Goal: Transaction & Acquisition: Obtain resource

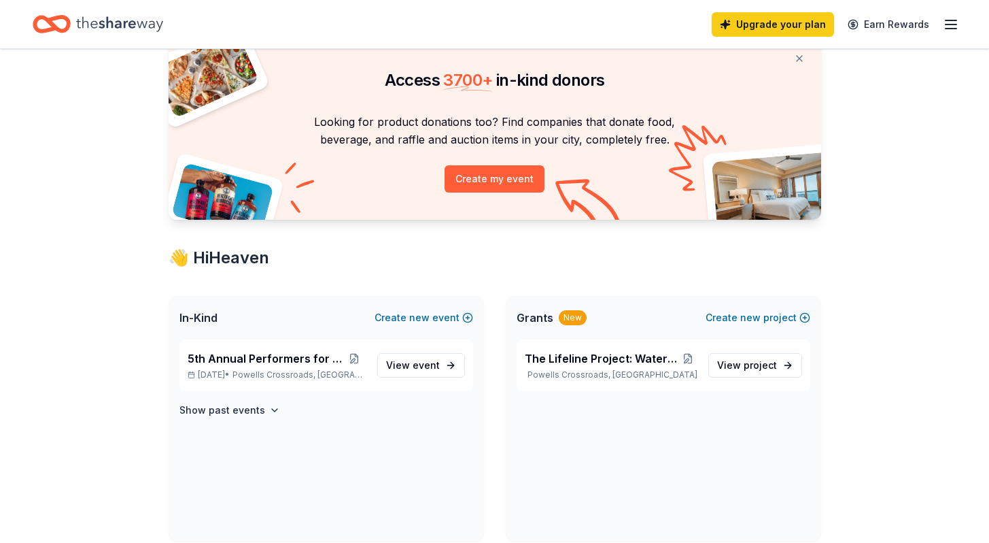
scroll to position [65, 0]
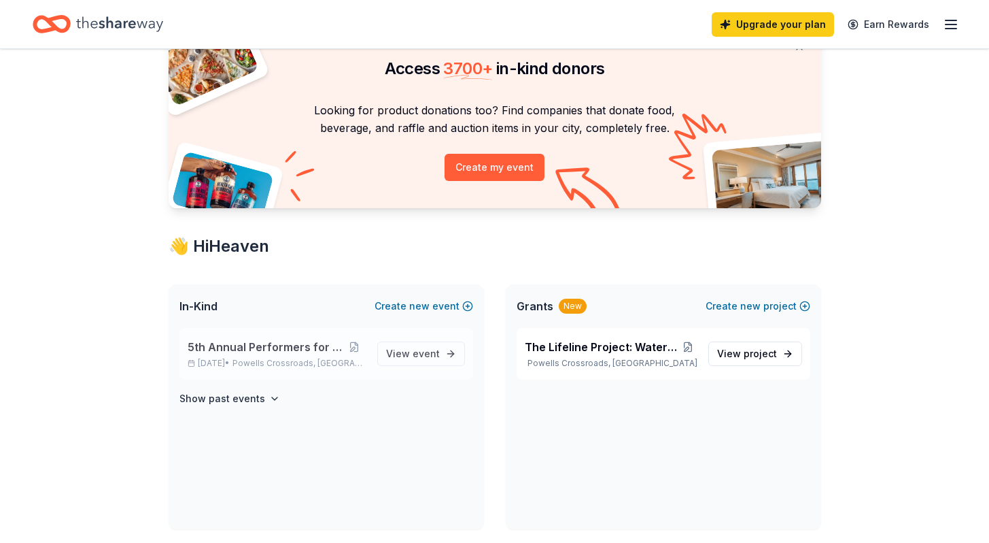
click at [279, 352] on span "5th Annual Performers for Paws" at bounding box center [265, 347] width 154 height 16
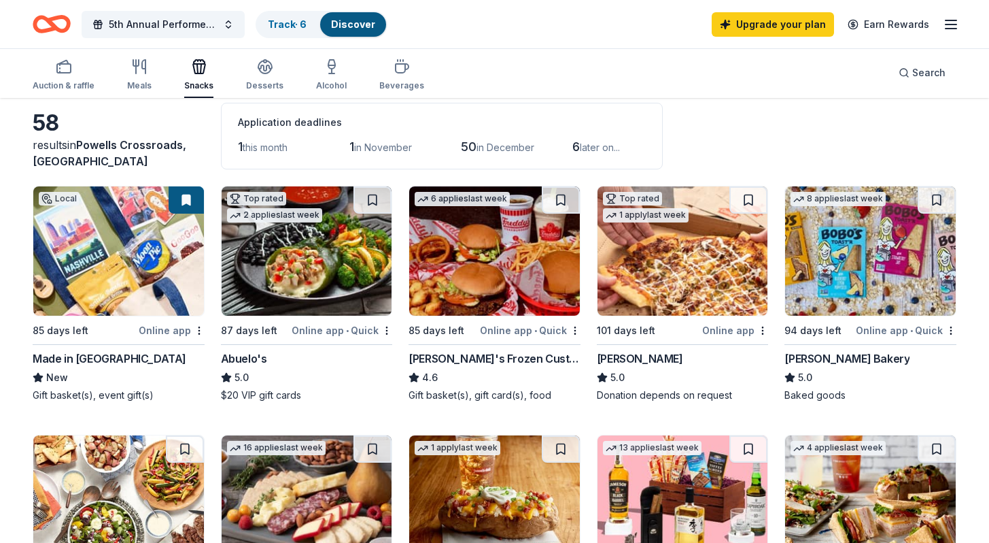
scroll to position [65, 0]
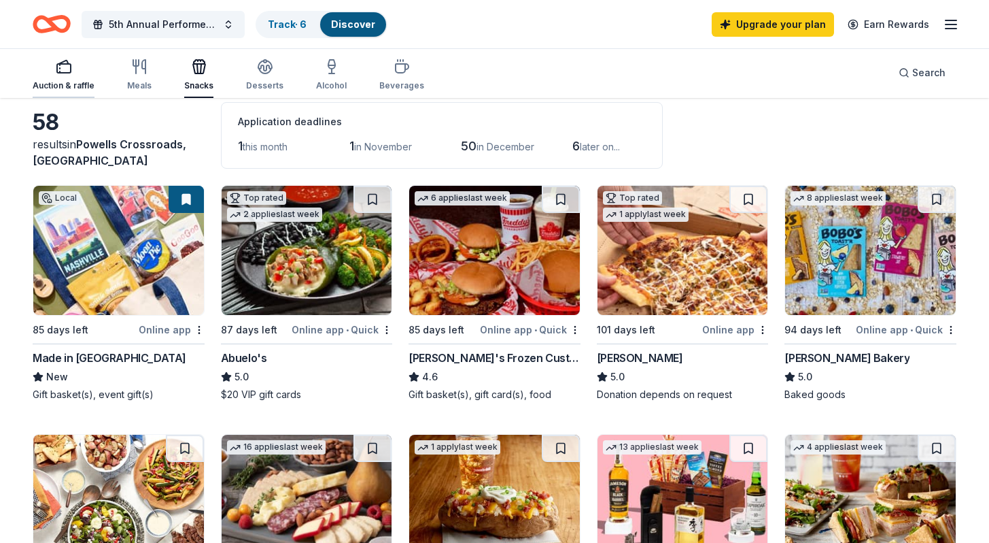
click at [66, 73] on rect "button" at bounding box center [64, 68] width 14 height 9
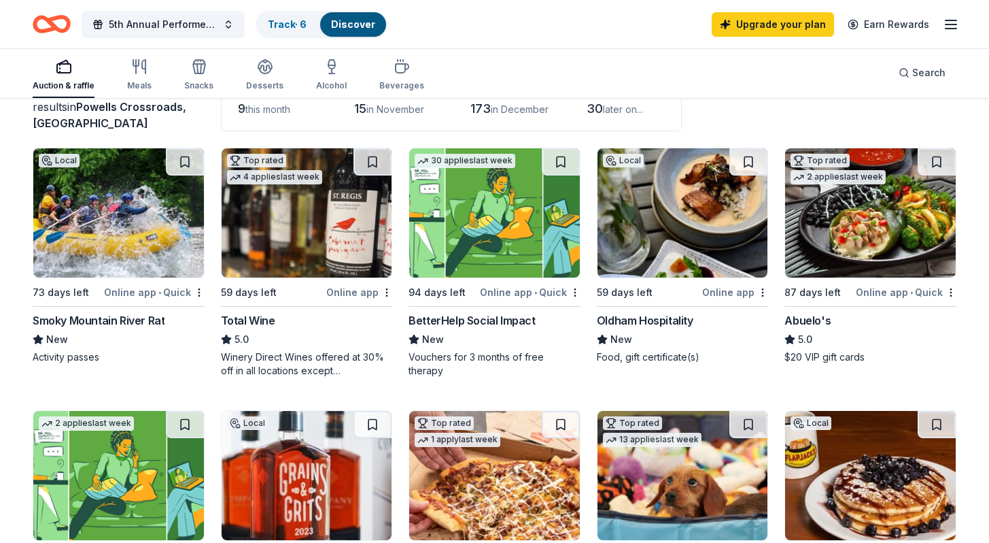
scroll to position [109, 0]
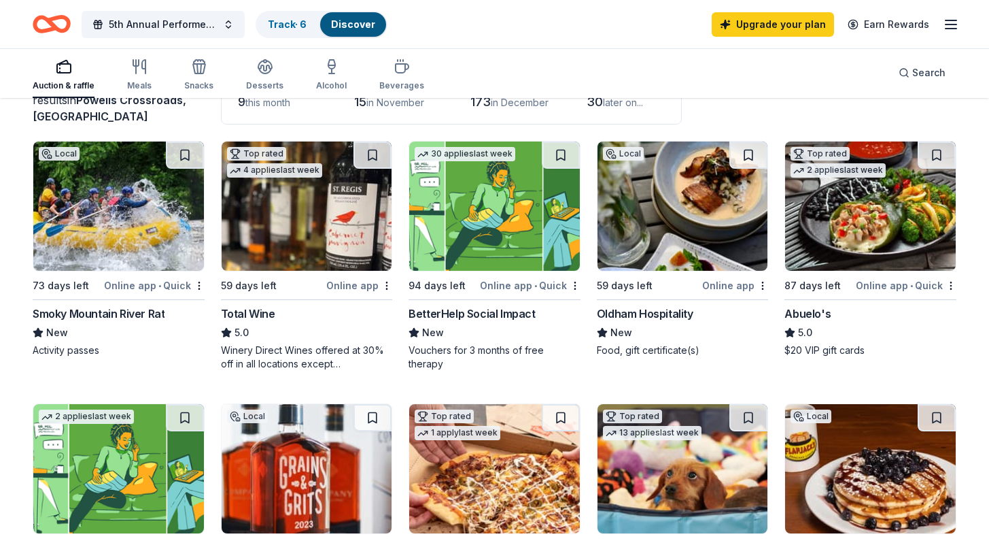
click at [110, 310] on div "Smoky Mountain River Rat" at bounding box center [99, 313] width 132 height 16
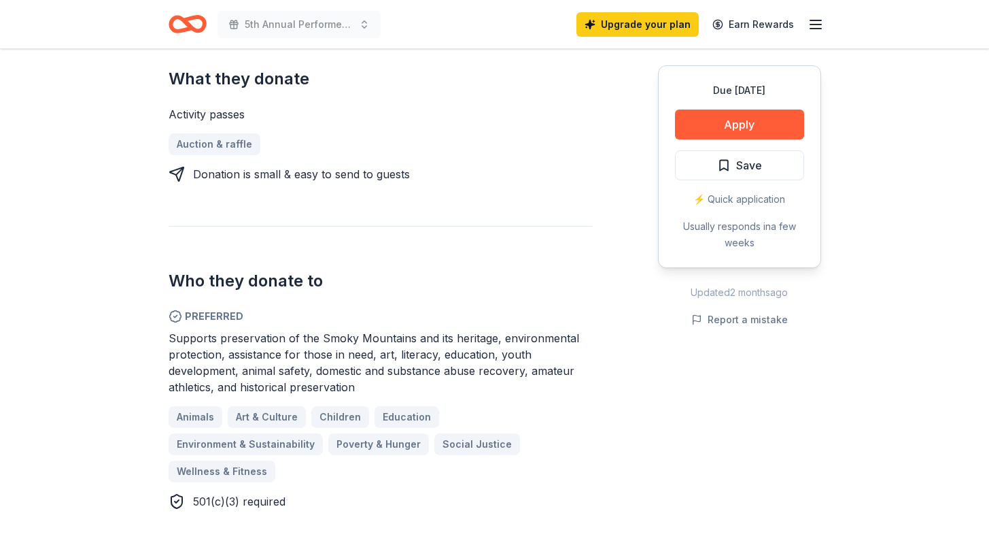
scroll to position [557, 0]
